Goal: Complete Application Form: Complete application form

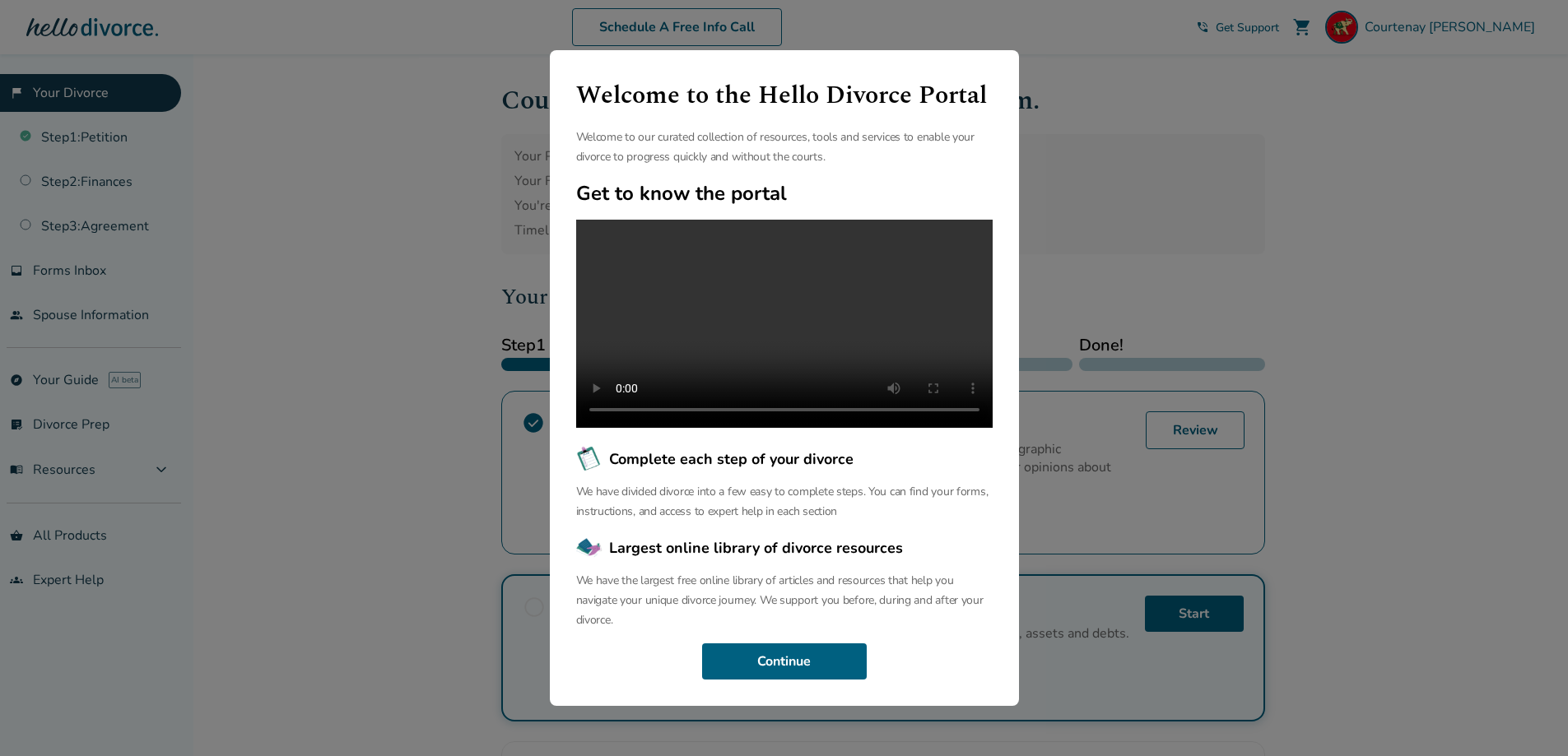
click at [383, 226] on div "Welcome to the Hello Divorce Portal Welcome to our curated collection of resour…" at bounding box center [784, 378] width 1568 height 756
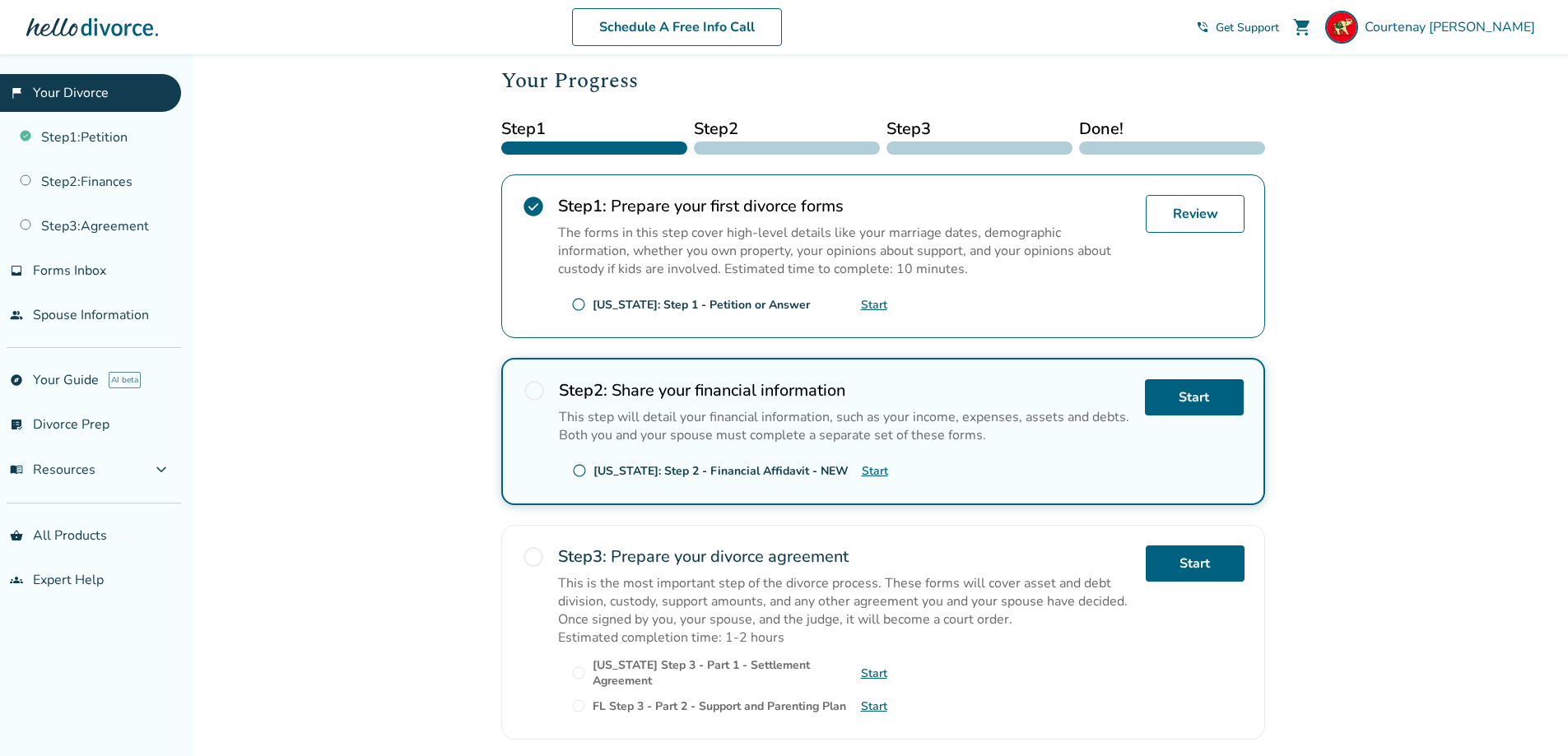
scroll to position [218, 0]
click at [1188, 218] on link "Review" at bounding box center [1195, 212] width 99 height 37
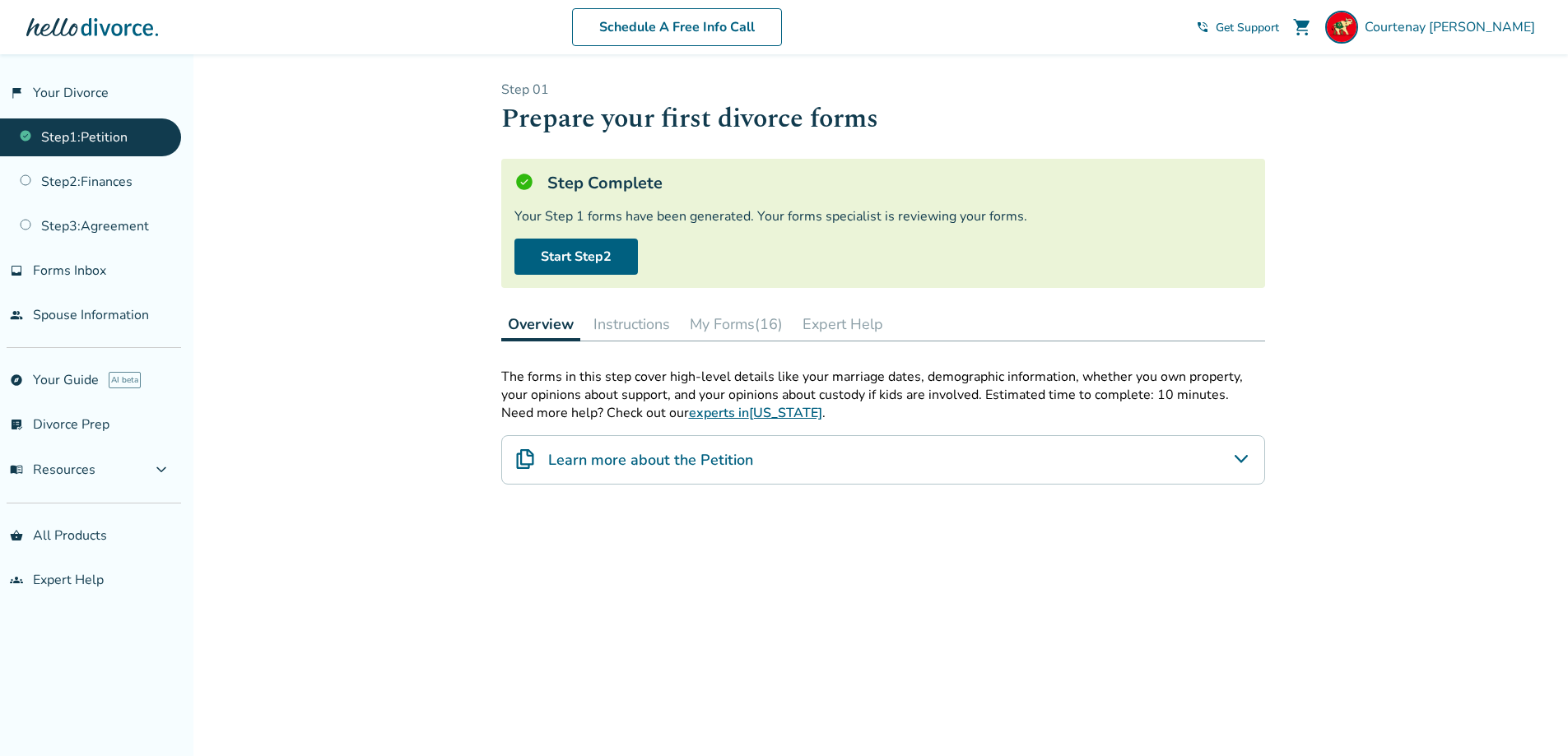
click at [1238, 459] on icon "Learn more about the Petition" at bounding box center [1241, 459] width 13 height 8
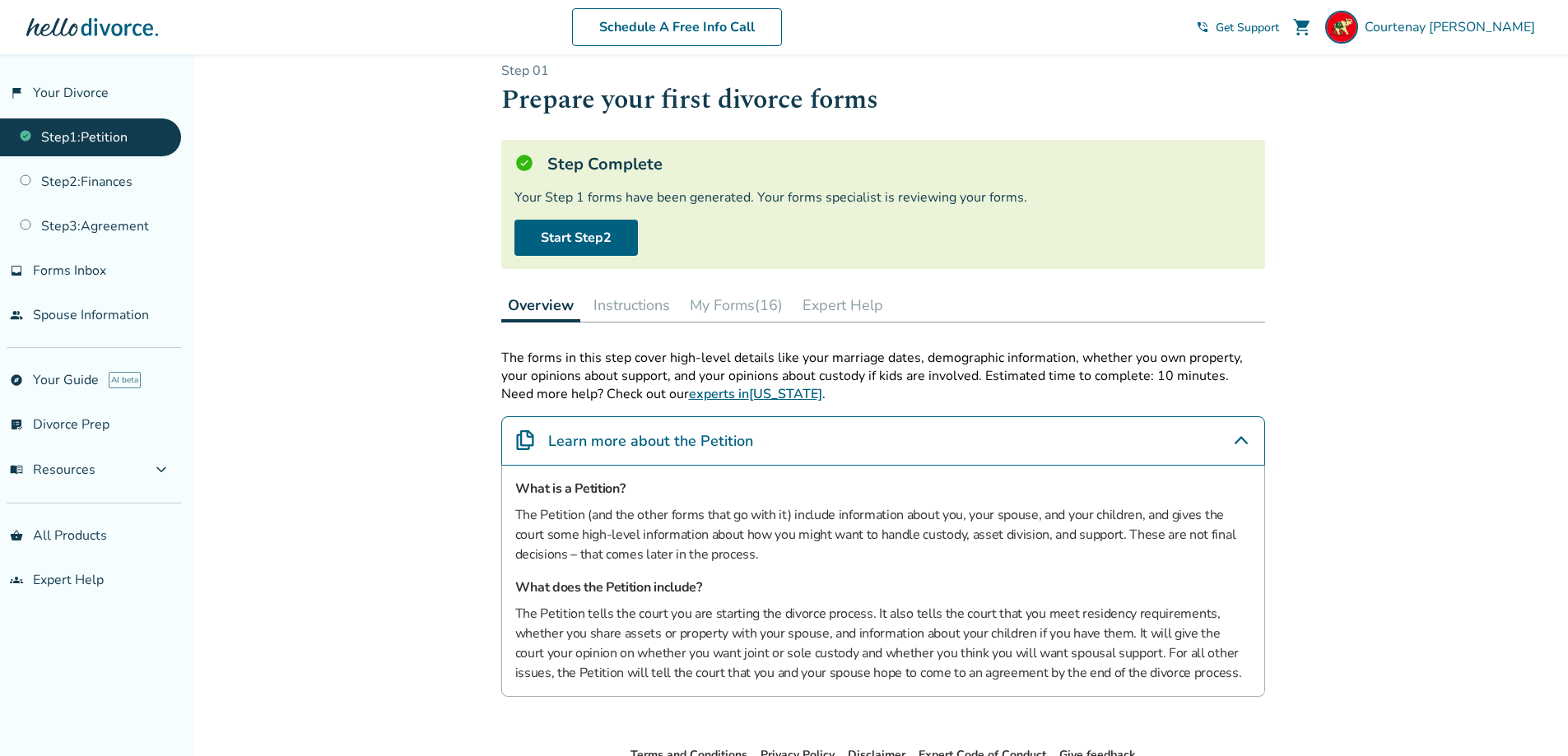
scroll to position [16, 0]
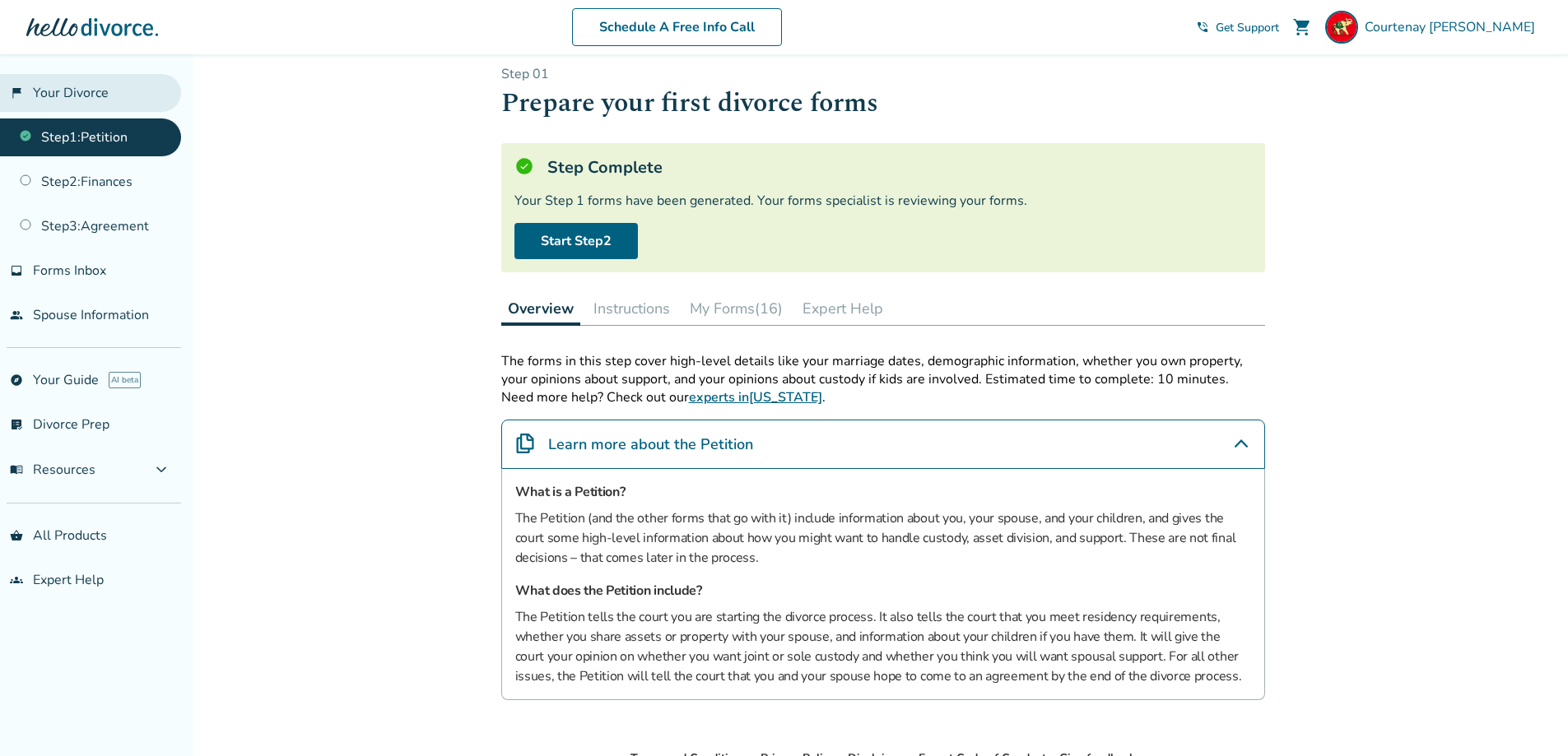
click at [79, 98] on link "flag_2 Your Divorce" at bounding box center [91, 92] width 181 height 37
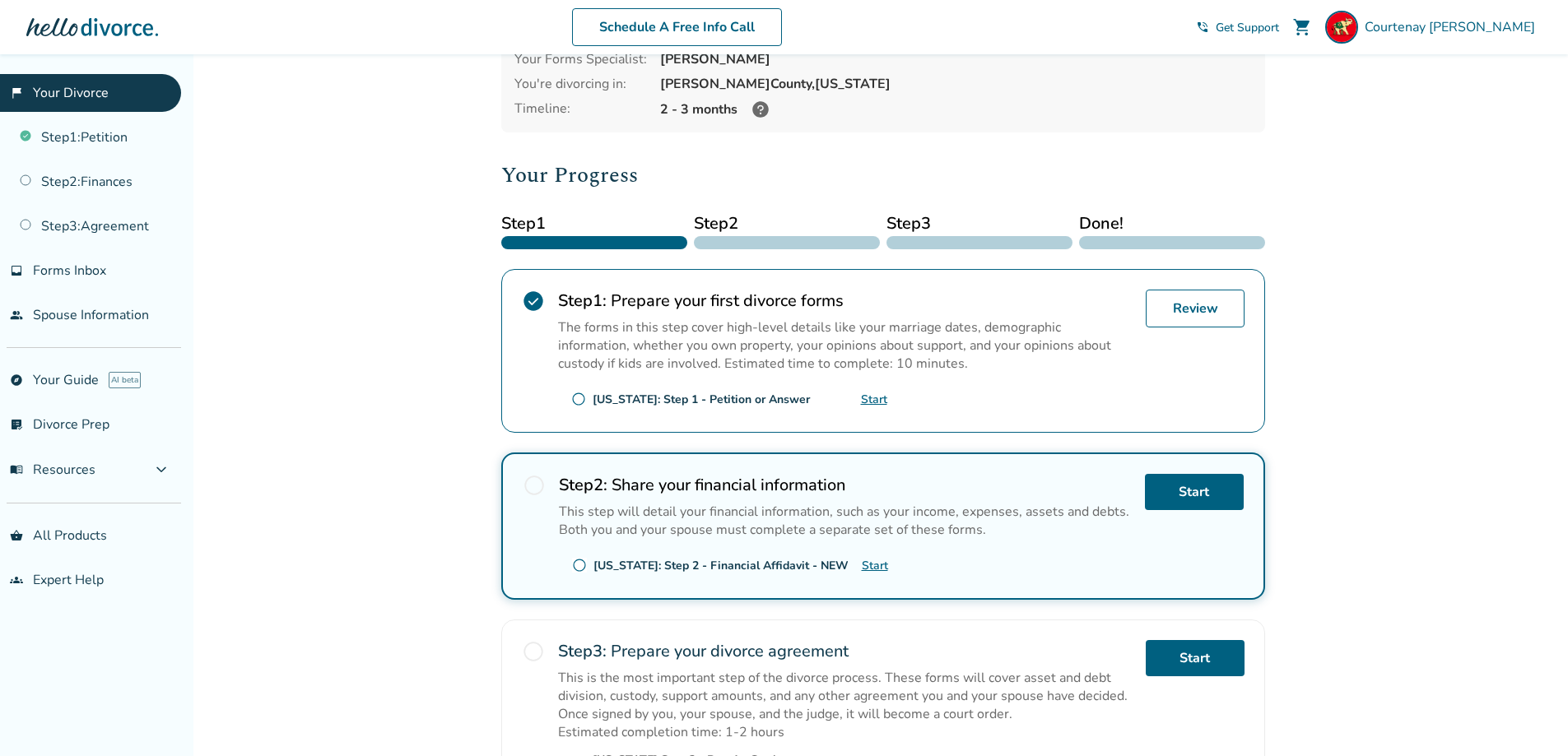
scroll to position [123, 0]
click at [870, 399] on link "Start" at bounding box center [874, 398] width 27 height 16
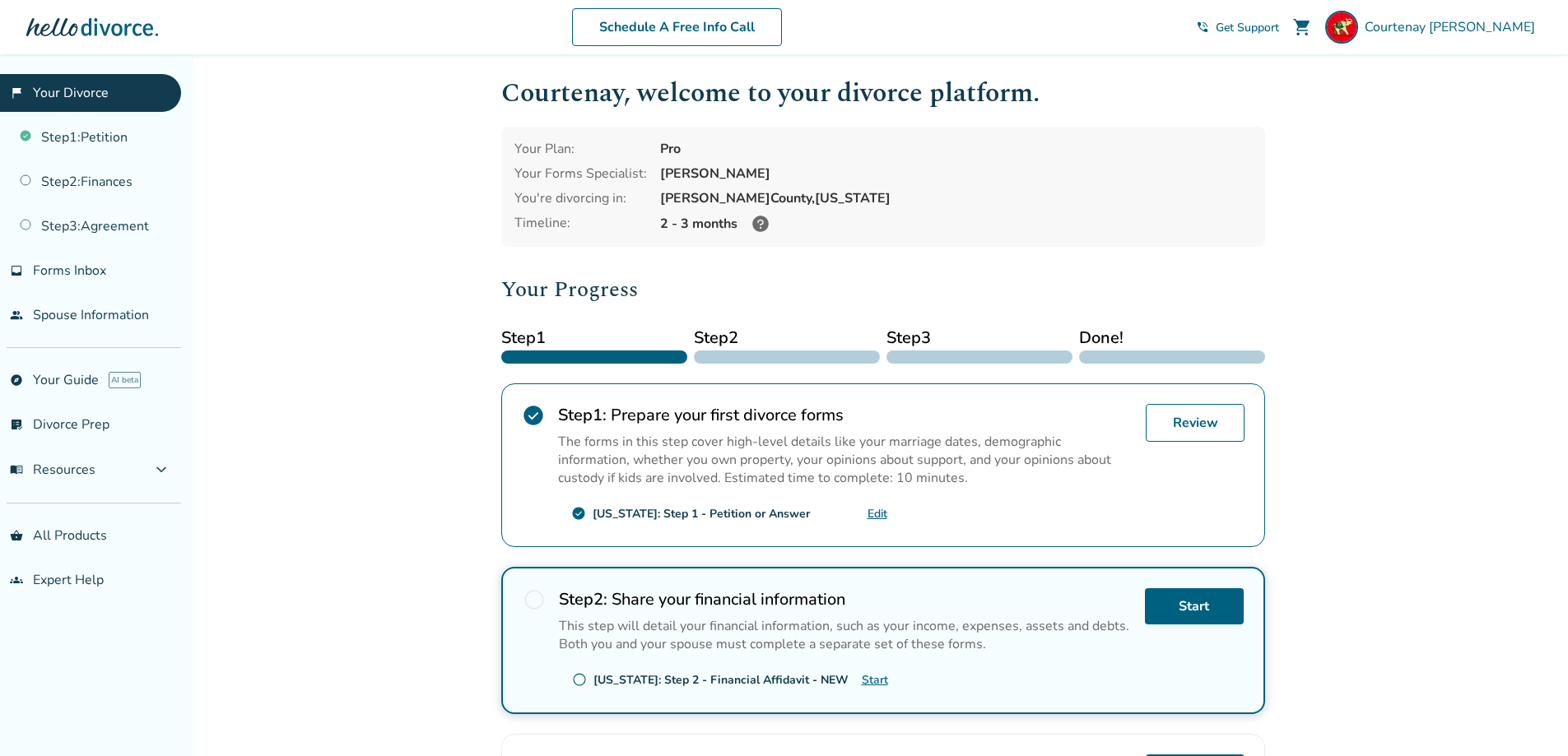
scroll to position [0, 0]
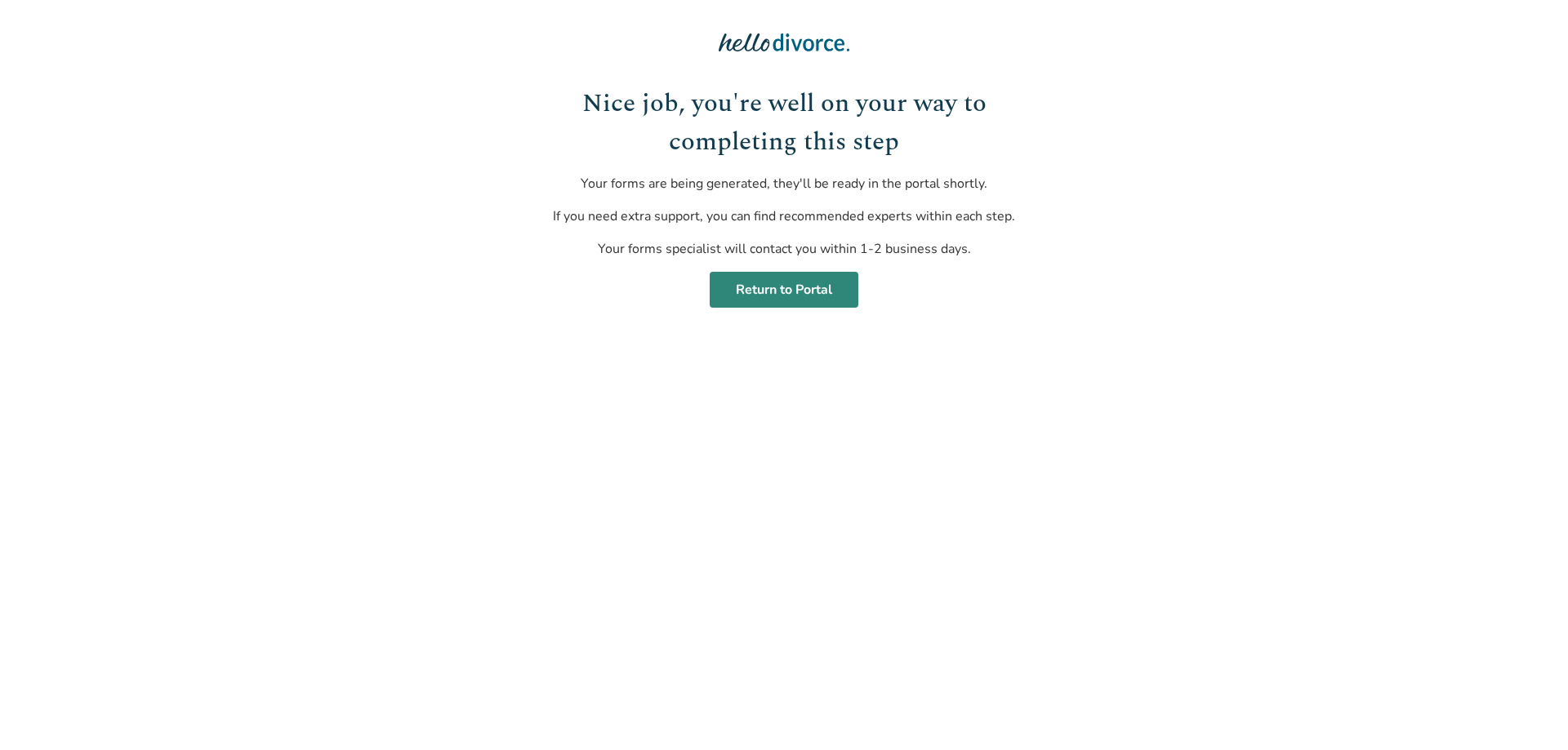
click at [783, 286] on link "Return to Portal" at bounding box center [784, 290] width 149 height 36
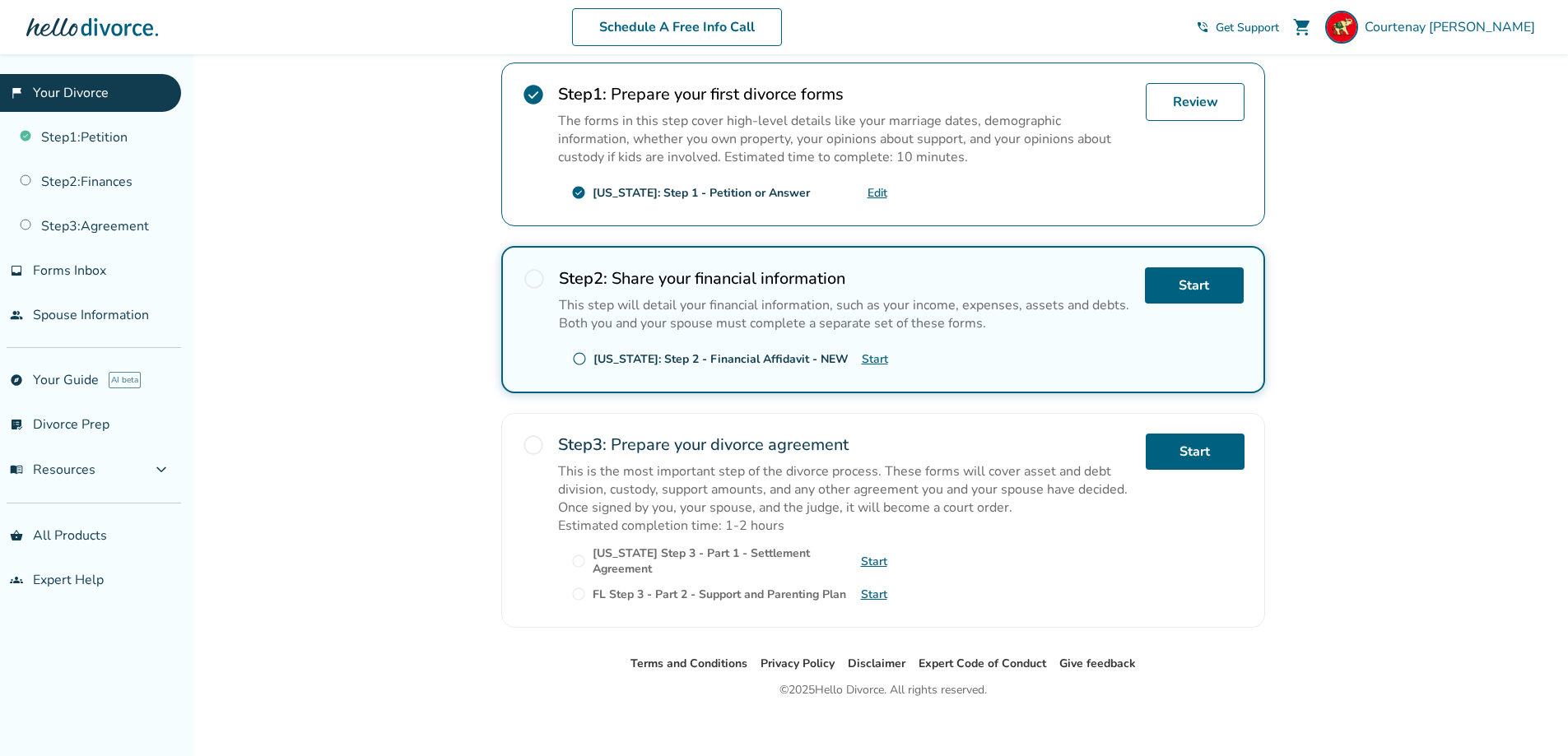
scroll to position [329, 0]
click at [1192, 282] on link "Start" at bounding box center [1194, 285] width 99 height 37
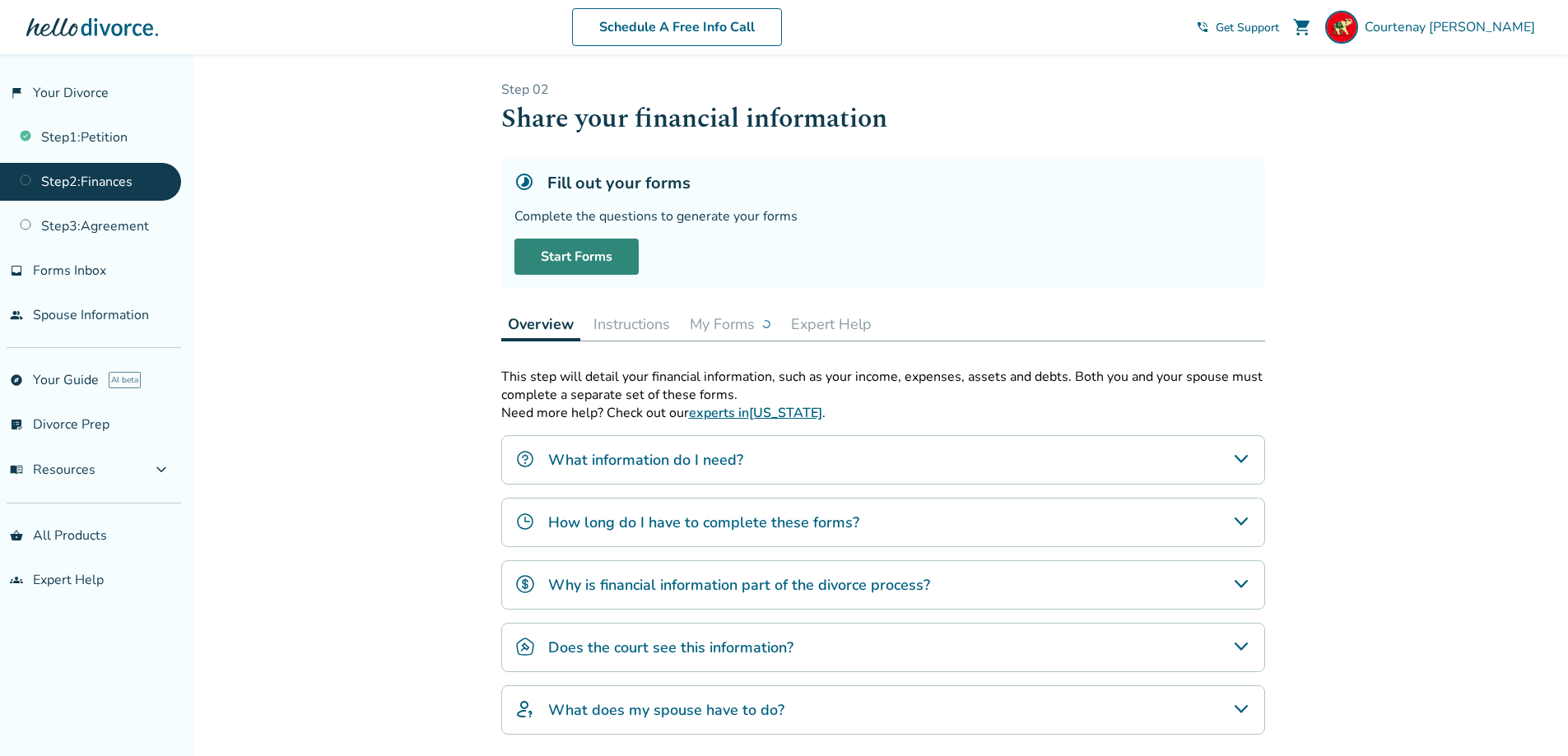
click at [566, 244] on link "Start Forms" at bounding box center [577, 257] width 124 height 37
click at [79, 130] on link "Step 1 : Petition" at bounding box center [91, 137] width 181 height 37
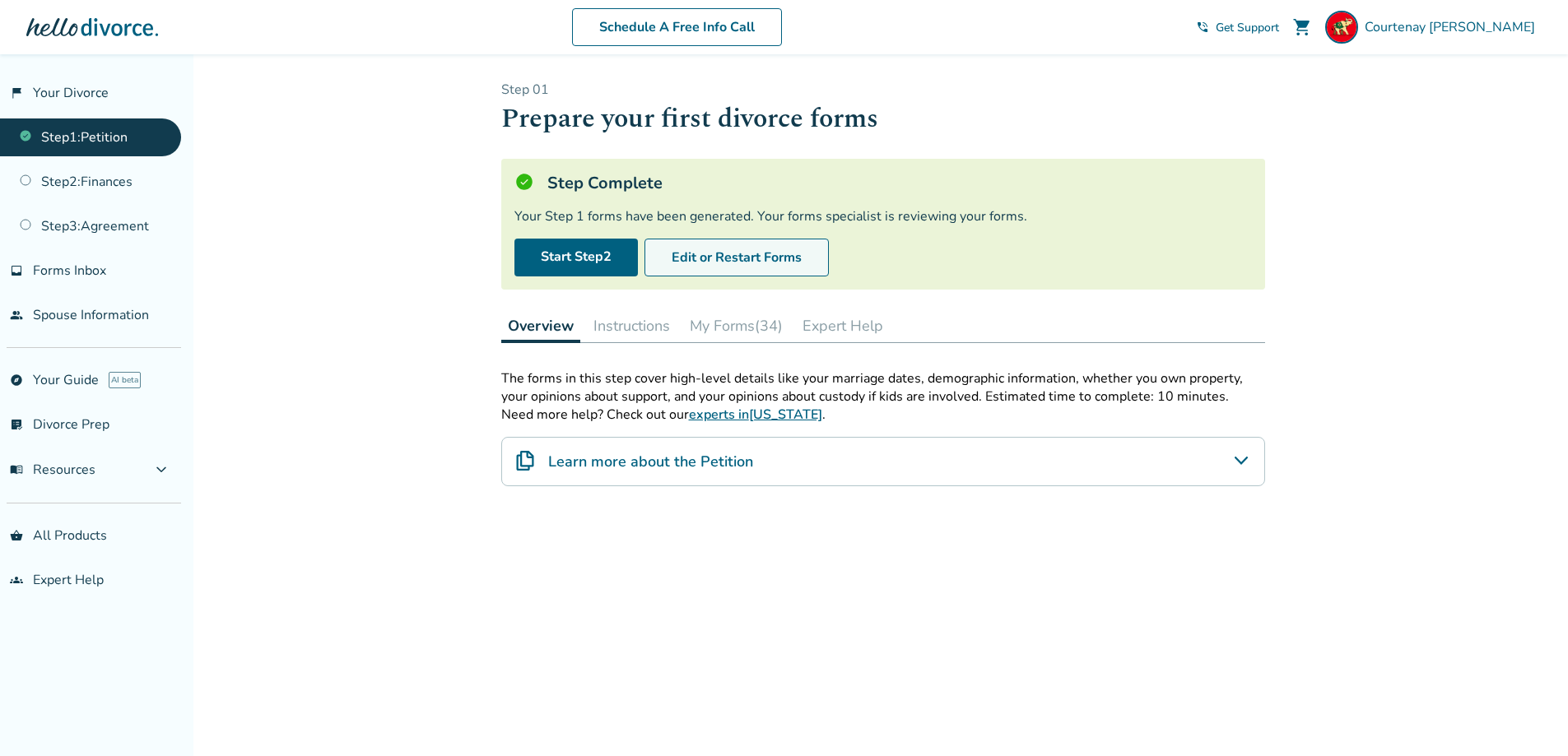
click at [716, 256] on button "Edit or Restart Forms" at bounding box center [737, 257] width 185 height 37
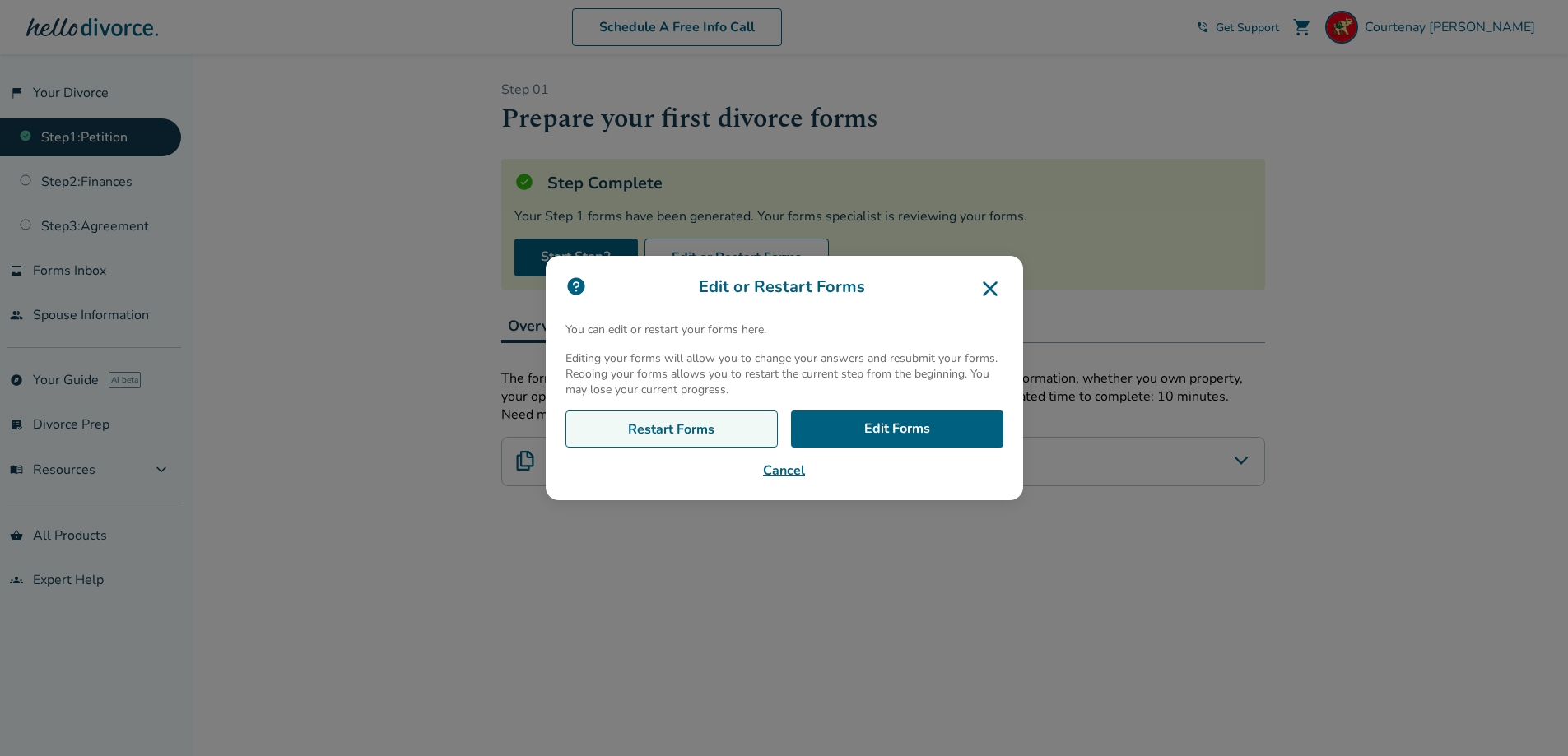
click at [681, 424] on link "Restart Forms" at bounding box center [671, 429] width 212 height 37
